Goal: Find specific page/section: Find specific page/section

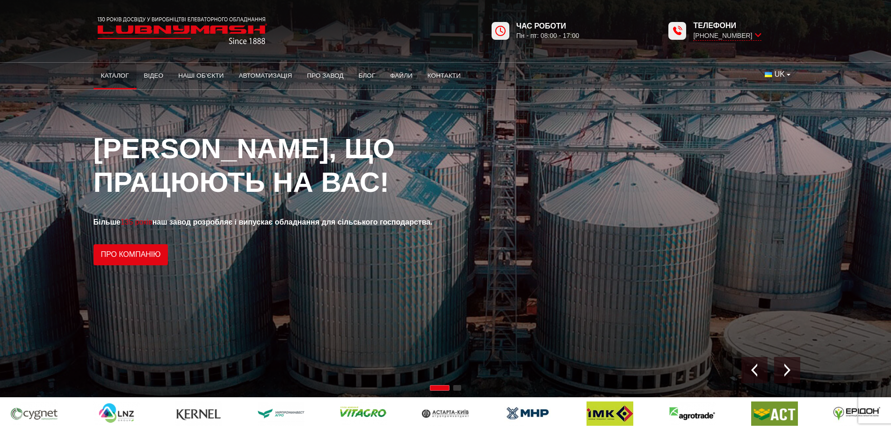
click at [114, 76] on link "Каталог" at bounding box center [115, 75] width 43 height 21
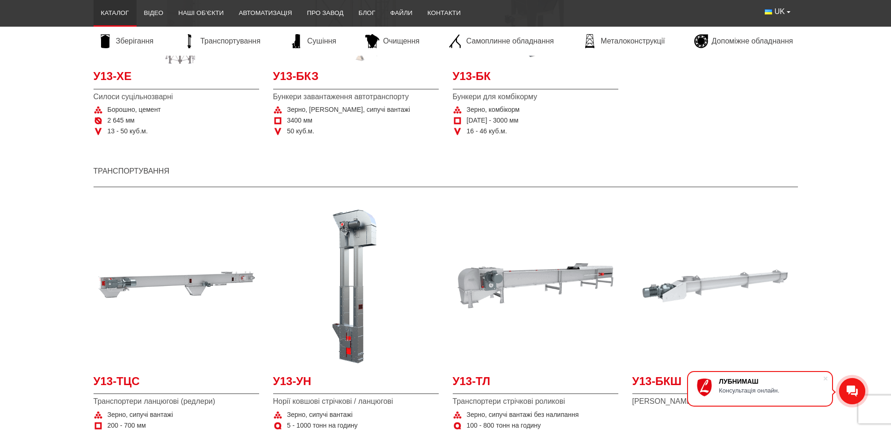
scroll to position [795, 0]
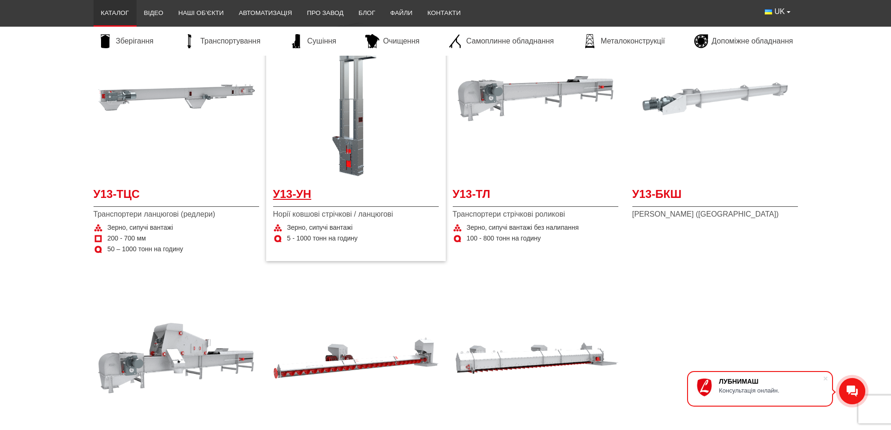
click at [300, 192] on span "У13-УН" at bounding box center [356, 196] width 166 height 21
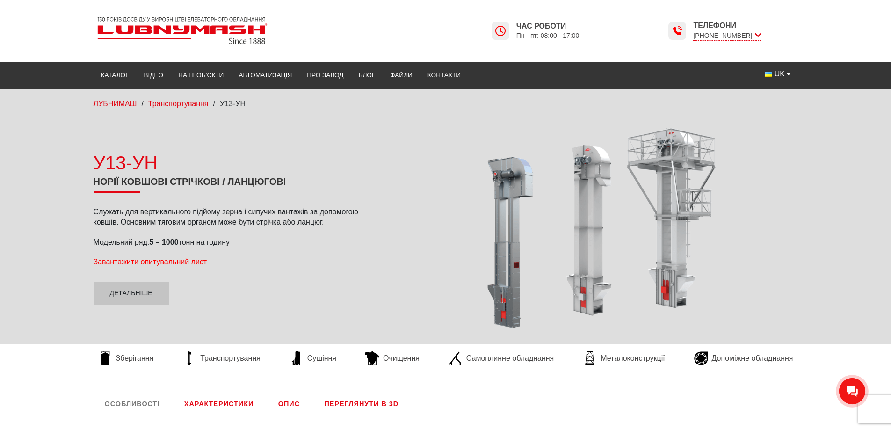
click at [510, 168] on div at bounding box center [595, 226] width 405 height 205
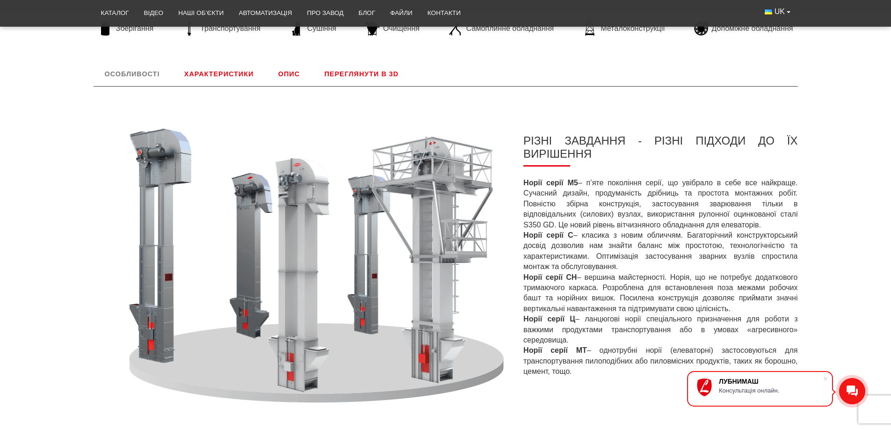
scroll to position [327, 0]
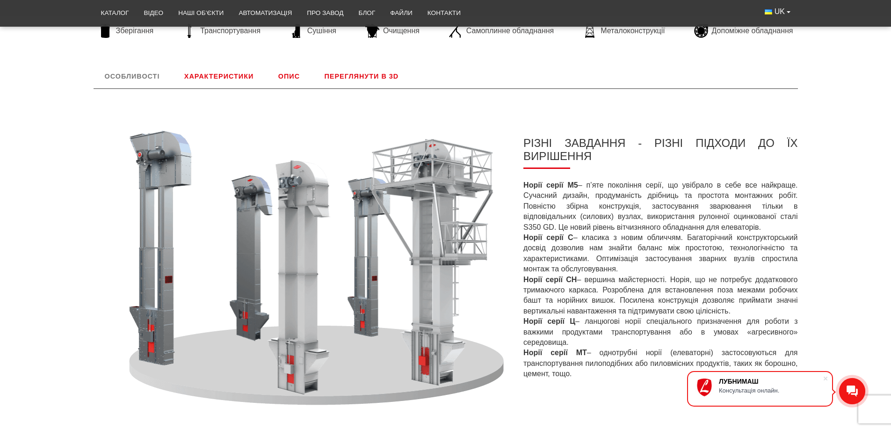
click at [443, 180] on img at bounding box center [305, 262] width 423 height 287
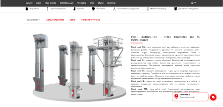
scroll to position [330, 0]
